Goal: Information Seeking & Learning: Learn about a topic

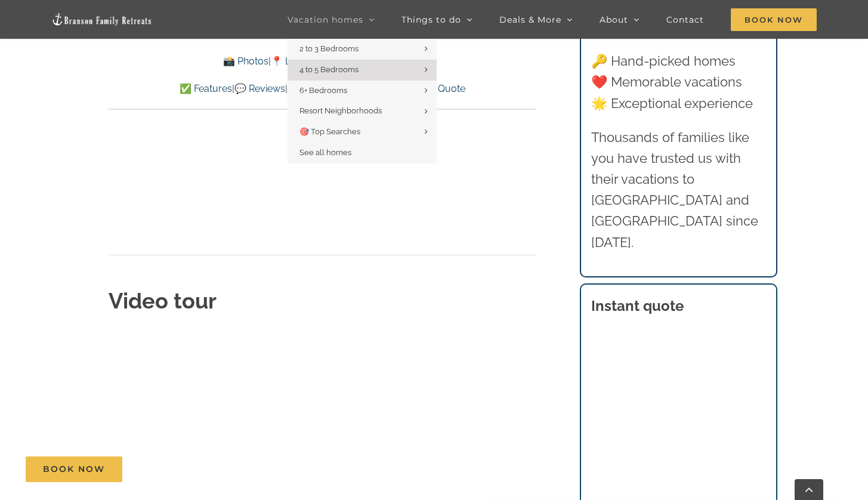
click at [330, 24] on span "Vacation homes" at bounding box center [326, 20] width 76 height 8
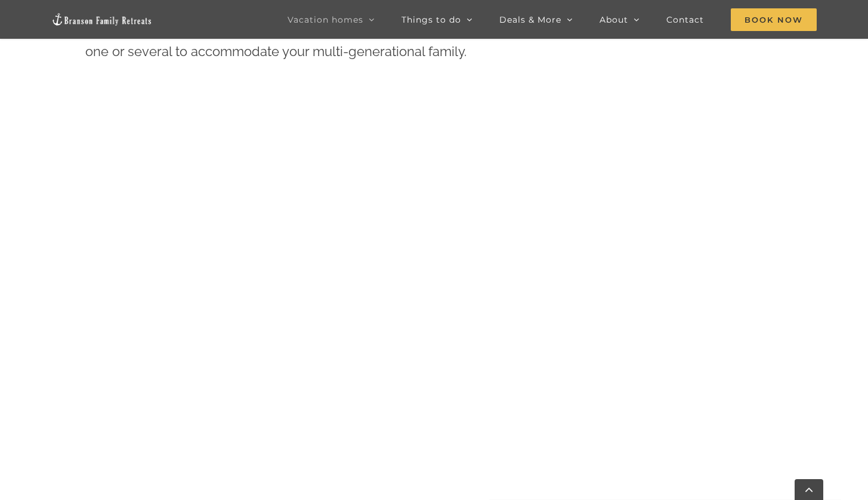
scroll to position [1203, 0]
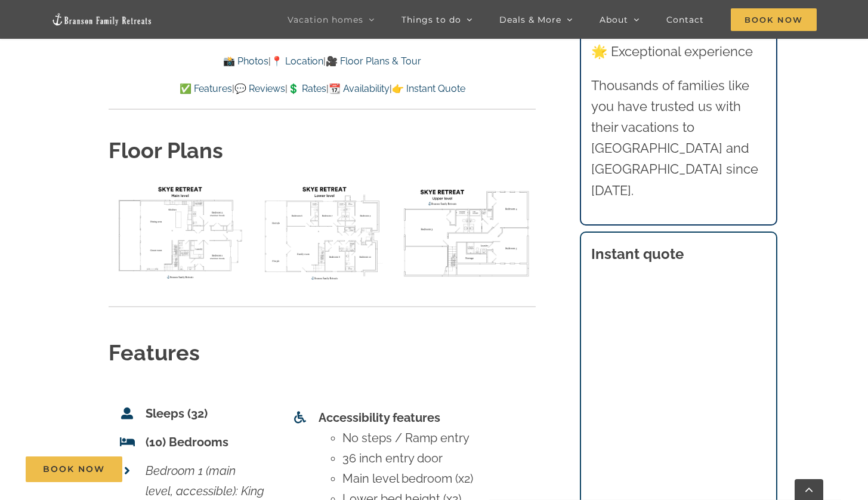
scroll to position [4405, 0]
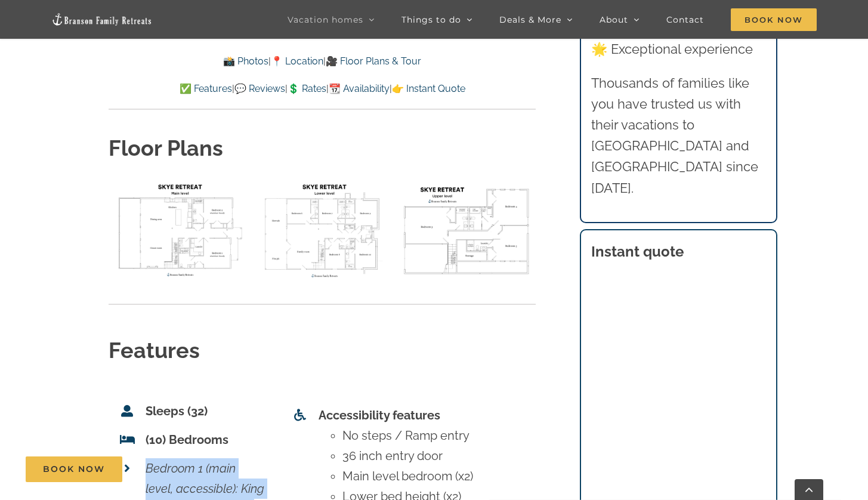
drag, startPoint x: 140, startPoint y: 395, endPoint x: 262, endPoint y: 435, distance: 128.7
click at [262, 454] on li "Bedroom 1 (main level, accessible): King bed + Queen sleeper" at bounding box center [190, 488] width 147 height 69
copy em "Bedroom 1 (main level, accessible): King bed + Queen sleeper"
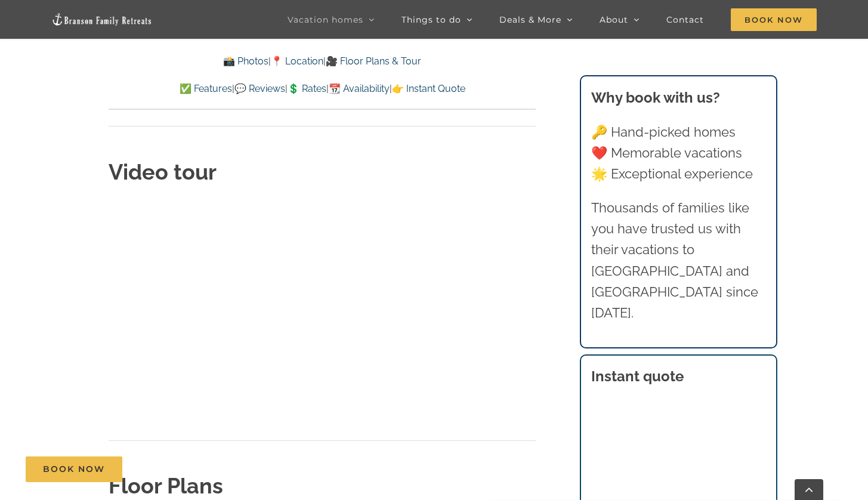
scroll to position [3981, 0]
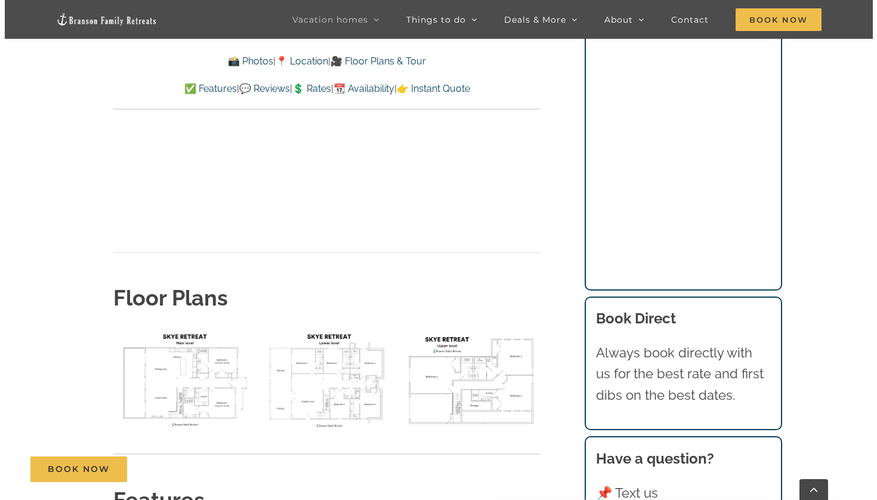
scroll to position [4262, 0]
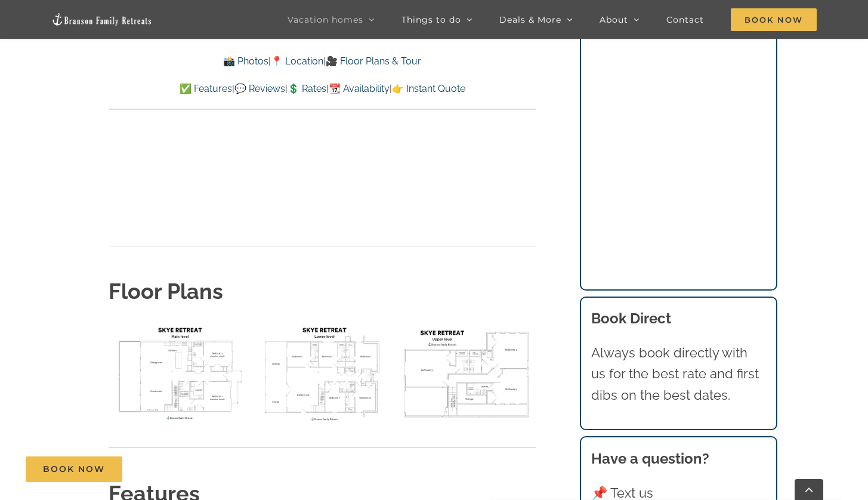
click at [191, 321] on img "floor plan Skye main level" at bounding box center [178, 373] width 138 height 104
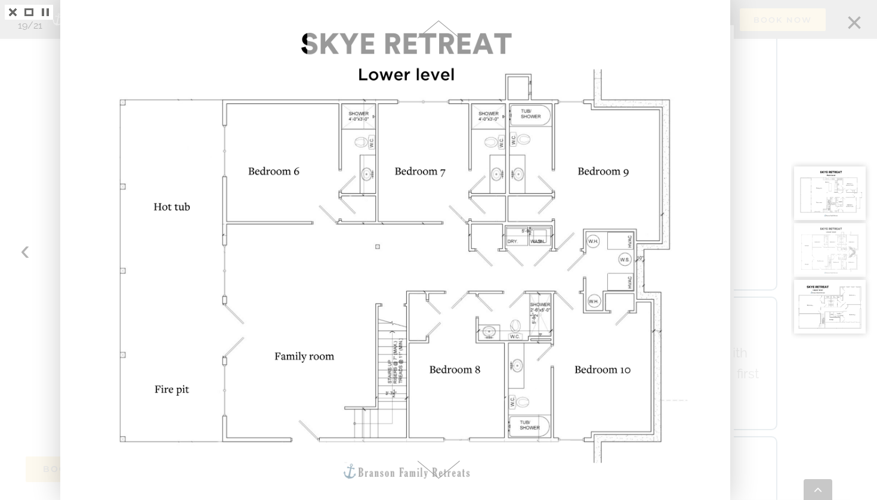
click at [25, 251] on div at bounding box center [438, 250] width 877 height 500
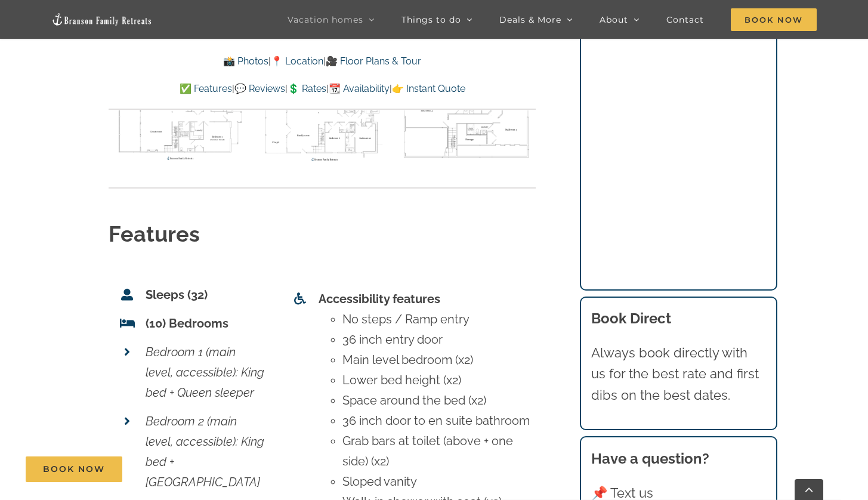
scroll to position [4621, 0]
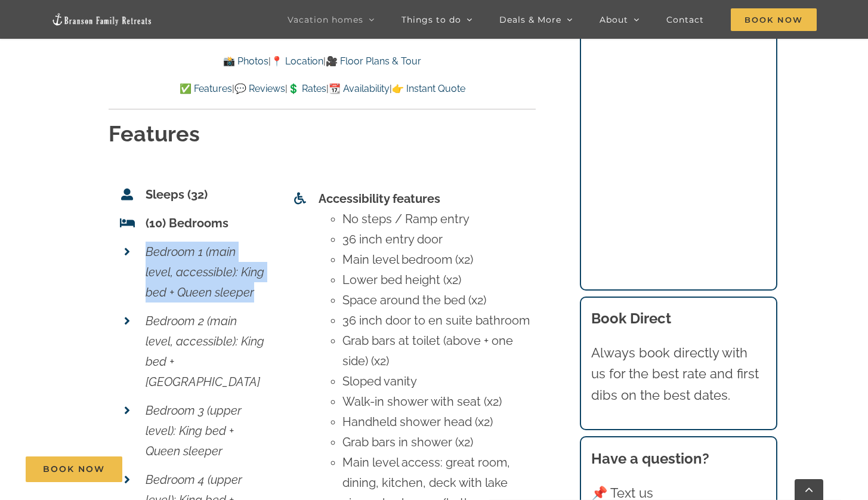
drag, startPoint x: 143, startPoint y: 177, endPoint x: 254, endPoint y: 228, distance: 123.0
click at [254, 237] on li "Bedroom 1 (main level, accessible): King bed + Queen sleeper" at bounding box center [190, 271] width 147 height 69
copy em "Bedroom 1 (main level, accessible): King bed + Queen sleeper"
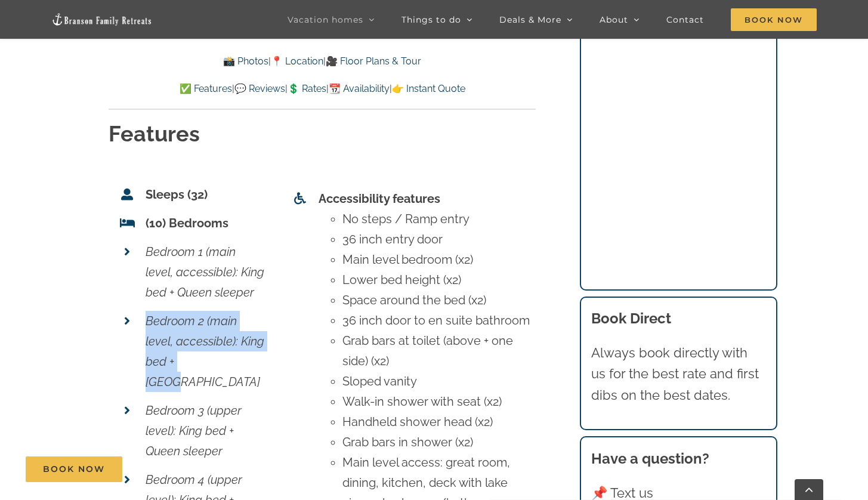
drag, startPoint x: 143, startPoint y: 245, endPoint x: 214, endPoint y: 295, distance: 86.5
click at [214, 307] on li "Bedroom 2 (main level, accessible): King bed + [GEOGRAPHIC_DATA]" at bounding box center [190, 351] width 147 height 89
copy em "Bedroom 2 (main level, accessible): King bed + [GEOGRAPHIC_DATA]"
